Goal: Information Seeking & Learning: Learn about a topic

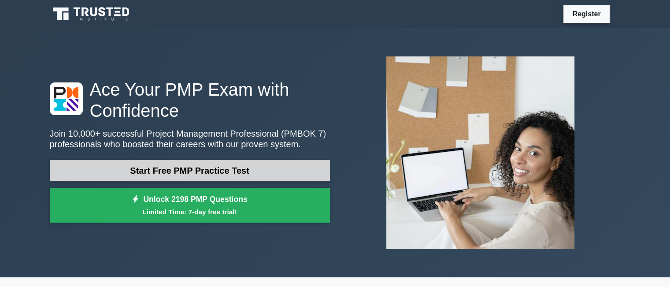
click at [224, 169] on link "Start Free PMP Practice Test" at bounding box center [190, 170] width 280 height 21
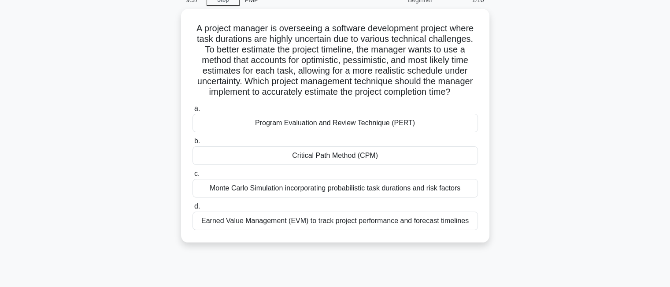
scroll to position [44, 0]
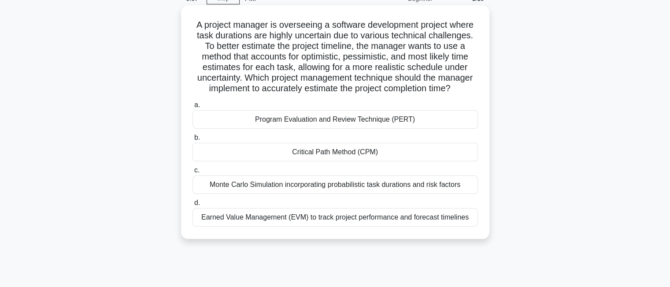
click at [371, 121] on div "Program Evaluation and Review Technique (PERT)" at bounding box center [334, 119] width 285 height 19
click at [192, 108] on input "a. Program Evaluation and Review Technique (PERT)" at bounding box center [192, 105] width 0 height 6
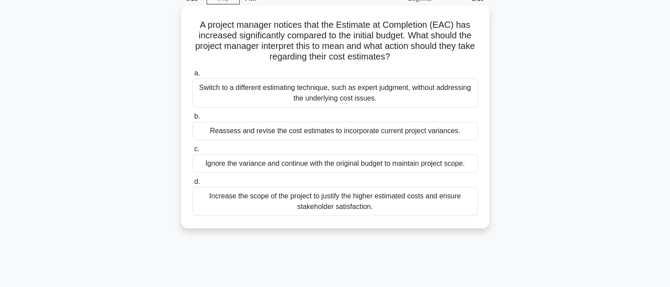
click at [382, 195] on div "Increase the scope of the project to justify the higher estimated costs and ens…" at bounding box center [334, 201] width 285 height 29
click at [192, 185] on input "d. Increase the scope of the project to justify the higher estimated costs and …" at bounding box center [192, 182] width 0 height 6
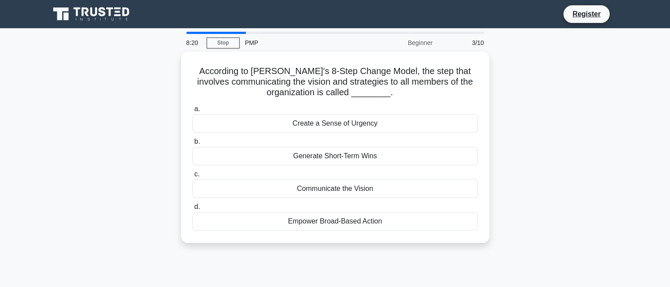
scroll to position [0, 0]
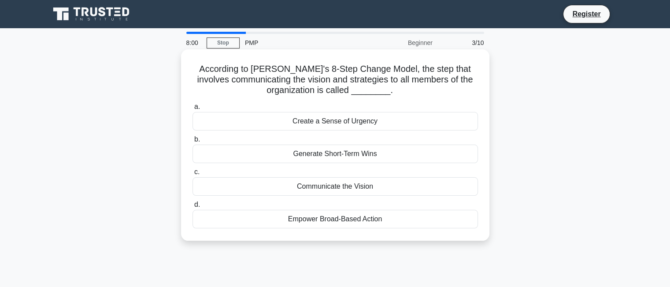
click at [308, 188] on div "Communicate the Vision" at bounding box center [334, 186] width 285 height 19
click at [192, 175] on input "c. Communicate the Vision" at bounding box center [192, 172] width 0 height 6
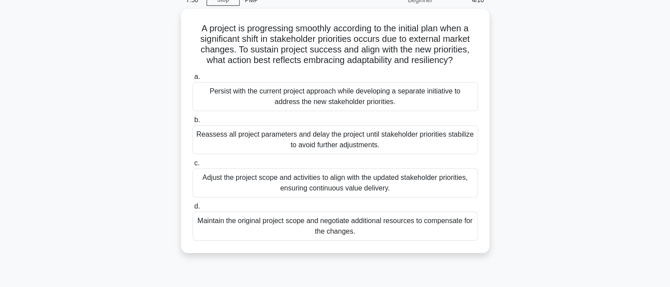
scroll to position [44, 0]
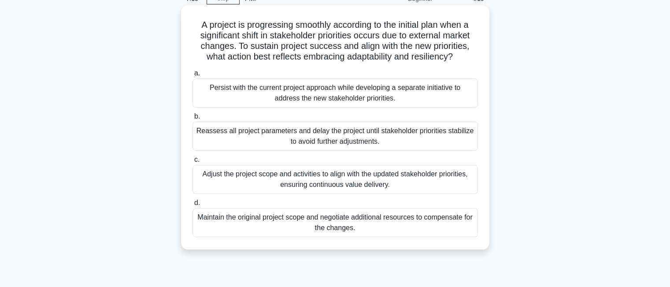
click at [345, 182] on div "Adjust the project scope and activities to align with the updated stakeholder p…" at bounding box center [334, 179] width 285 height 29
click at [192, 163] on input "c. Adjust the project scope and activities to align with the updated stakeholde…" at bounding box center [192, 160] width 0 height 6
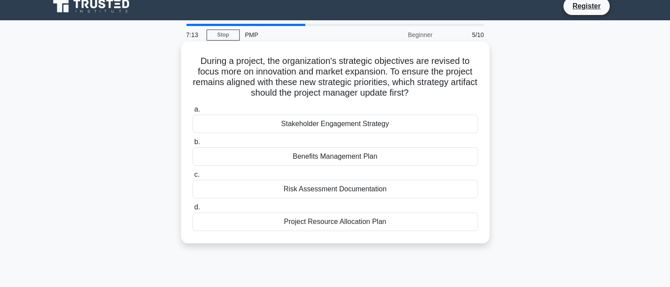
scroll to position [0, 0]
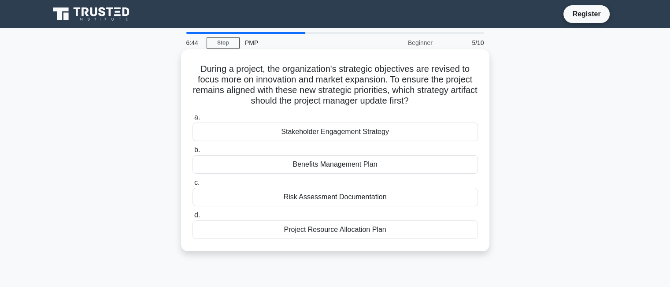
click at [345, 132] on div "Stakeholder Engagement Strategy" at bounding box center [334, 131] width 285 height 19
click at [192, 120] on input "a. Stakeholder Engagement Strategy" at bounding box center [192, 118] width 0 height 6
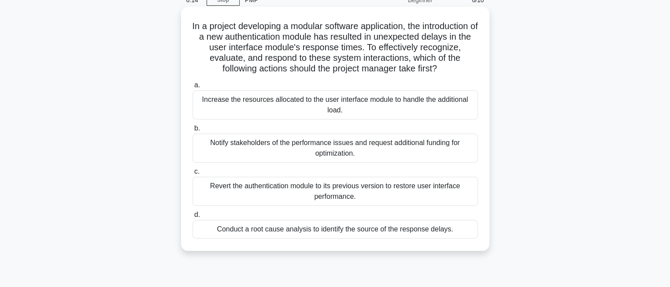
scroll to position [44, 0]
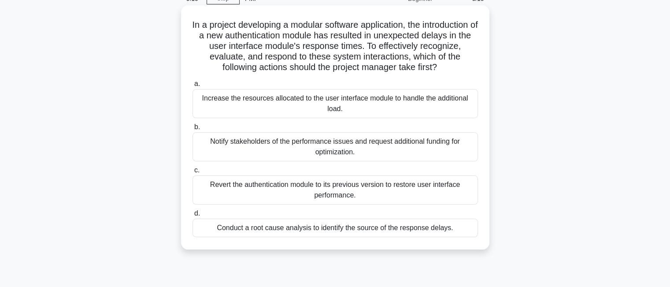
click at [332, 153] on div "Notify stakeholders of the performance issues and request additional funding fo…" at bounding box center [334, 146] width 285 height 29
click at [192, 130] on input "b. Notify stakeholders of the performance issues and request additional funding…" at bounding box center [192, 127] width 0 height 6
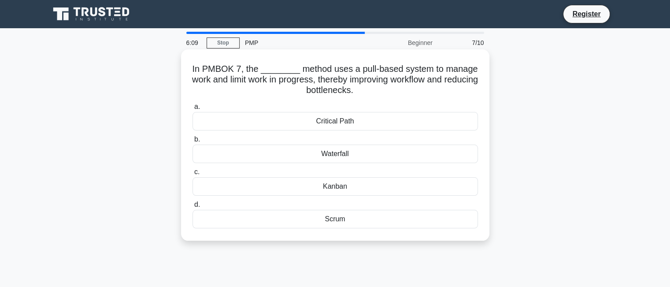
scroll to position [0, 0]
click at [338, 188] on div "Kanban" at bounding box center [334, 186] width 285 height 19
click at [192, 175] on input "c. Kanban" at bounding box center [192, 172] width 0 height 6
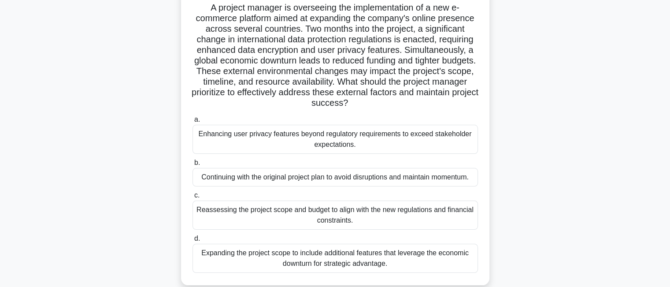
scroll to position [88, 0]
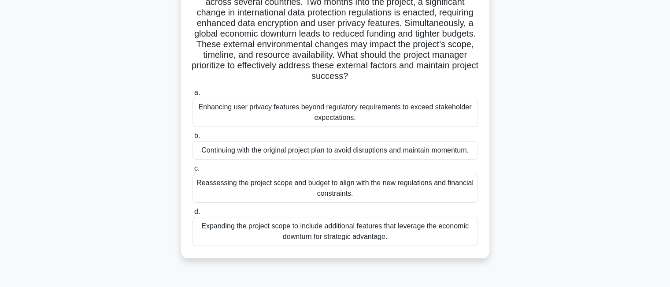
click at [428, 189] on div "Reassessing the project scope and budget to align with the new regulations and …" at bounding box center [334, 188] width 285 height 29
click at [192, 171] on input "c. Reassessing the project scope and budget to align with the new regulations a…" at bounding box center [192, 169] width 0 height 6
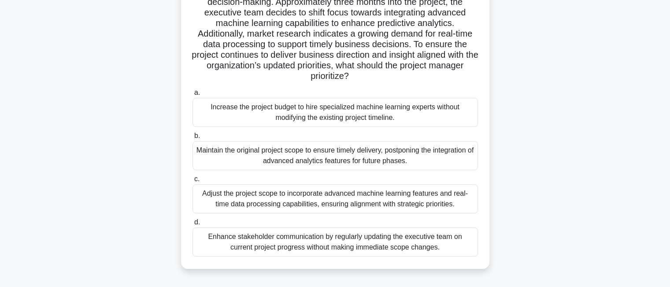
click at [345, 112] on div "Increase the project budget to hire specialized machine learning experts withou…" at bounding box center [334, 112] width 285 height 29
click at [192, 96] on input "a. Increase the project budget to hire specialized machine learning experts wit…" at bounding box center [192, 93] width 0 height 6
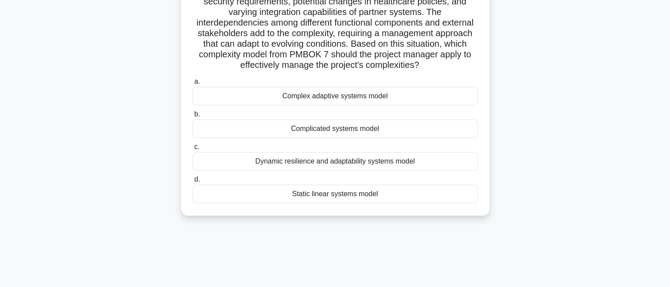
scroll to position [132, 0]
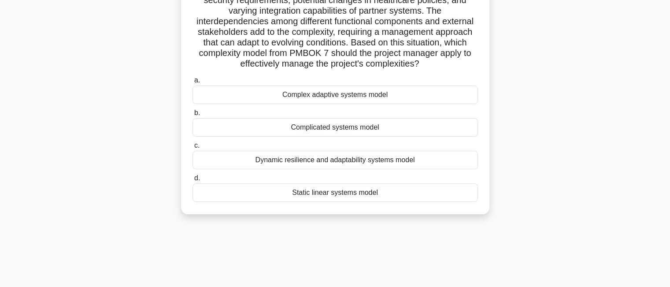
click at [393, 158] on div "Dynamic resilience and adaptability systems model" at bounding box center [334, 160] width 285 height 19
click at [192, 148] on input "c. Dynamic resilience and adaptability systems model" at bounding box center [192, 146] width 0 height 6
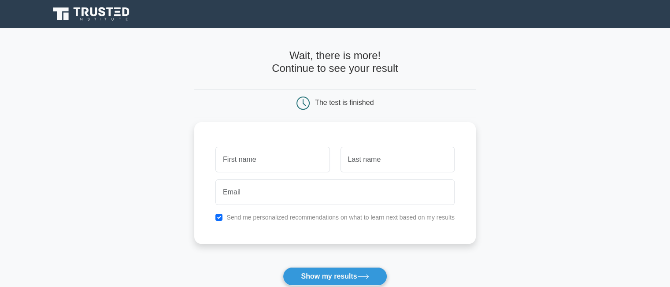
click at [261, 161] on input "text" at bounding box center [272, 160] width 114 height 26
type input "fahima"
click at [356, 157] on input "text" at bounding box center [397, 160] width 114 height 26
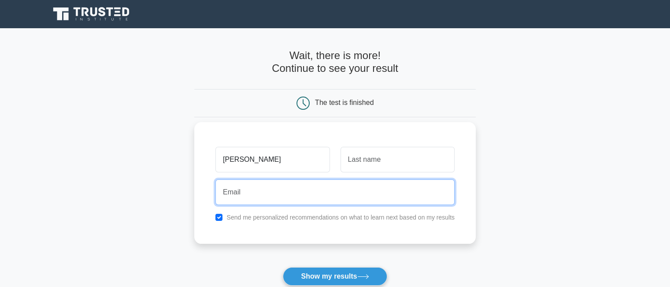
click at [308, 196] on input "email" at bounding box center [334, 192] width 239 height 26
type input "fahimahamdi79@gmail.com"
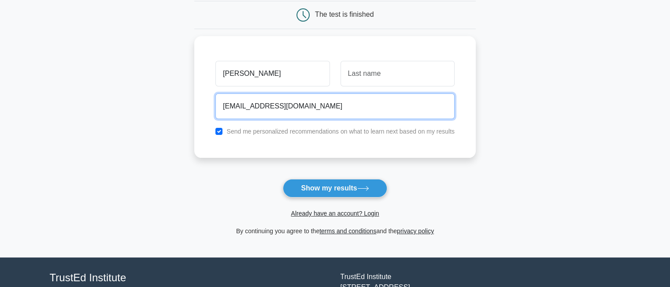
scroll to position [132, 0]
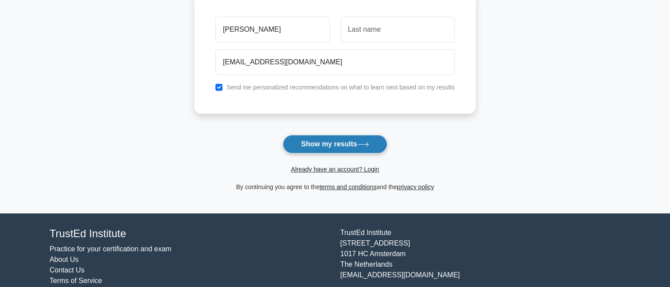
click at [337, 144] on button "Show my results" at bounding box center [335, 144] width 104 height 19
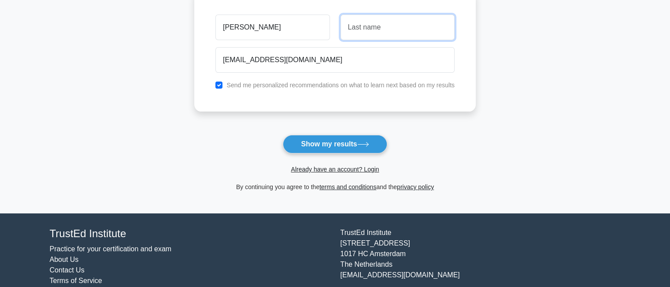
click at [341, 25] on input "text" at bounding box center [397, 28] width 114 height 26
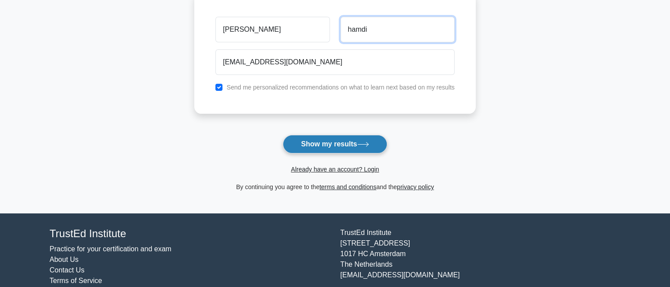
type input "hamdi"
click at [365, 143] on icon at bounding box center [363, 144] width 12 height 5
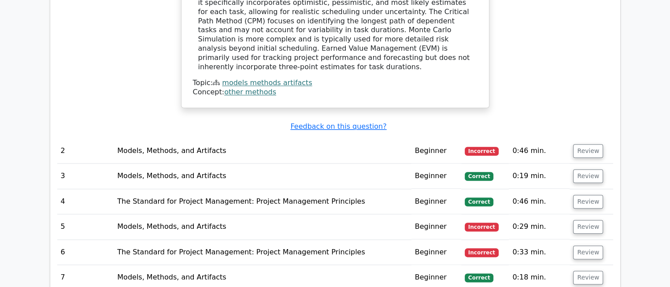
scroll to position [1013, 0]
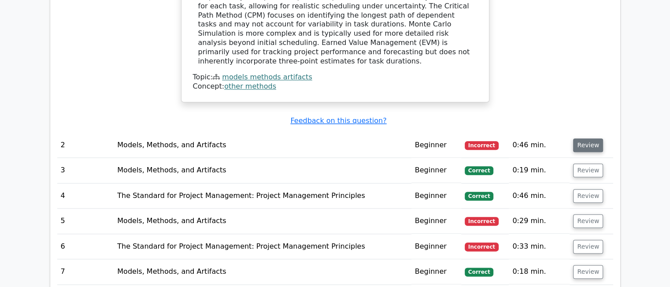
click at [582, 138] on button "Review" at bounding box center [588, 145] width 30 height 14
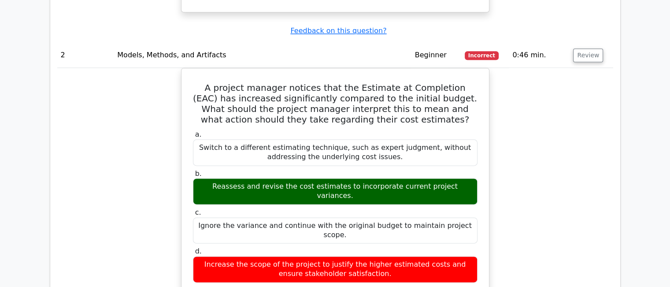
scroll to position [1101, 0]
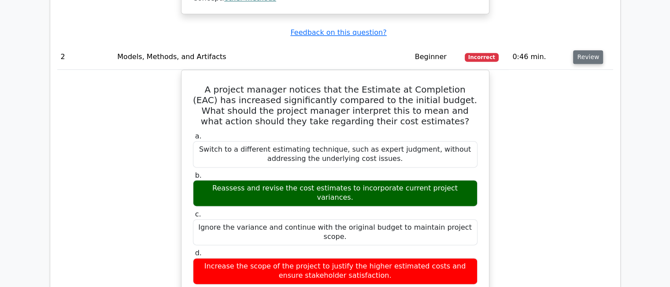
click at [581, 50] on button "Review" at bounding box center [588, 57] width 30 height 14
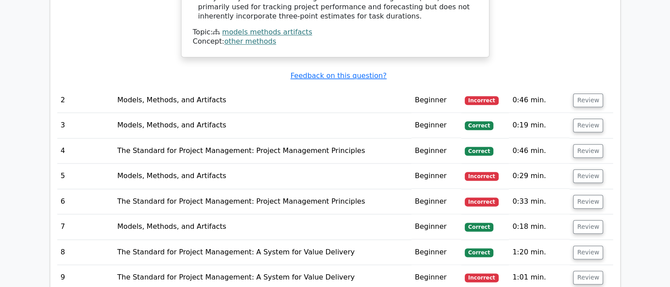
scroll to position [1057, 0]
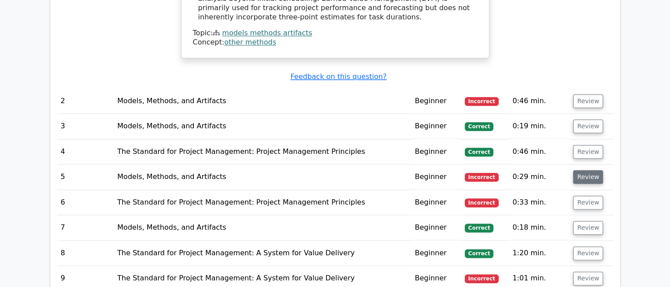
click at [586, 170] on button "Review" at bounding box center [588, 177] width 30 height 14
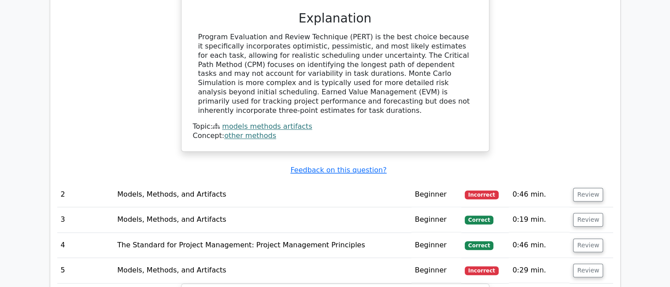
scroll to position [925, 0]
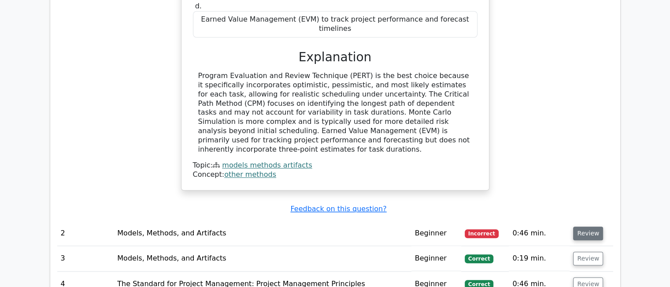
click at [597, 226] on button "Review" at bounding box center [588, 233] width 30 height 14
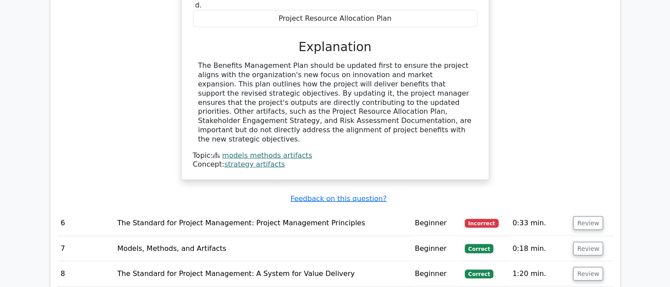
scroll to position [1806, 0]
click at [486, 218] on span "Incorrect" at bounding box center [482, 222] width 34 height 9
click at [578, 216] on button "Review" at bounding box center [588, 223] width 30 height 14
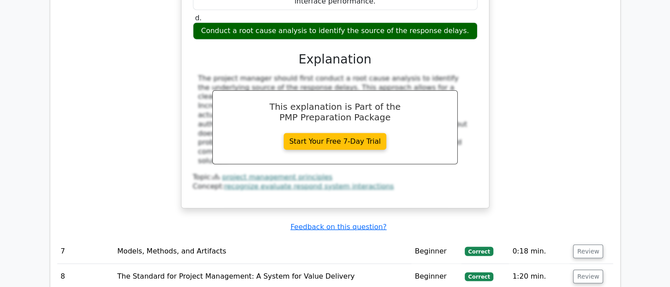
scroll to position [2246, 0]
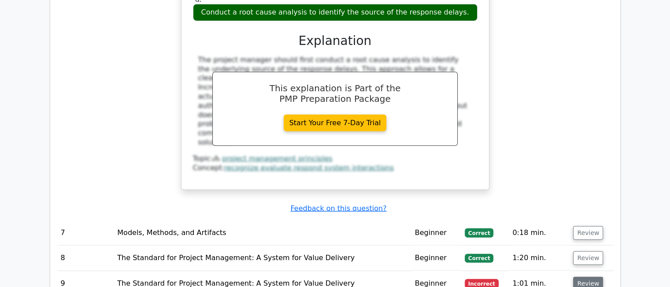
click at [588, 277] on button "Review" at bounding box center [588, 284] width 30 height 14
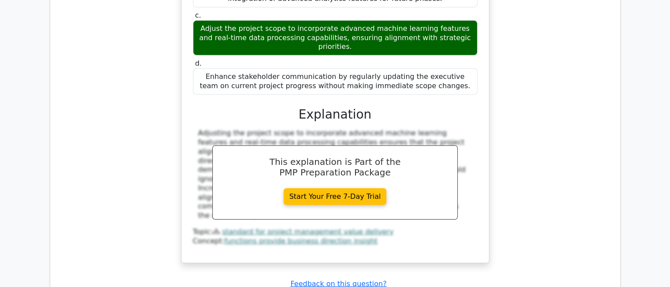
scroll to position [2775, 0]
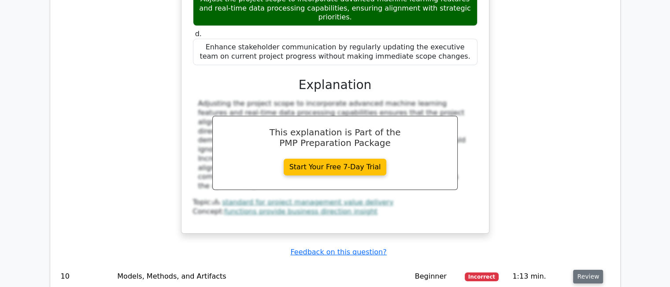
click at [590, 270] on button "Review" at bounding box center [588, 277] width 30 height 14
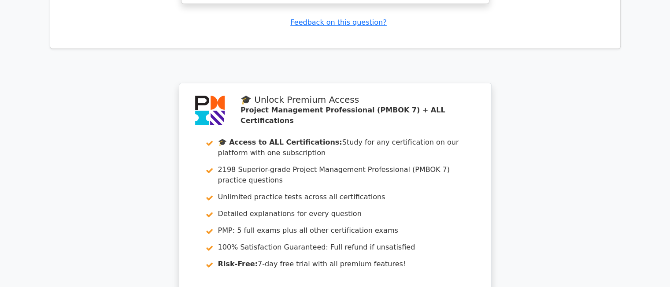
scroll to position [3524, 0]
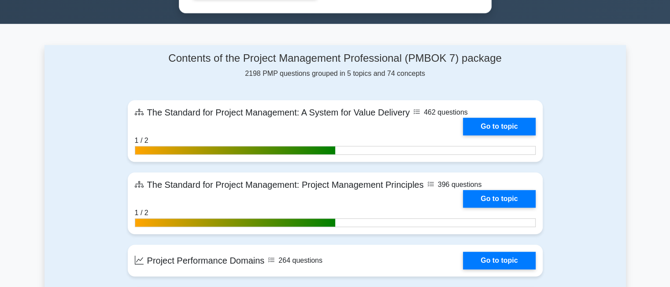
scroll to position [617, 0]
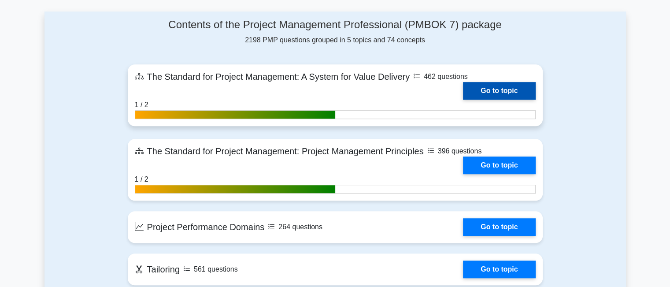
click at [503, 90] on link "Go to topic" at bounding box center [499, 91] width 72 height 18
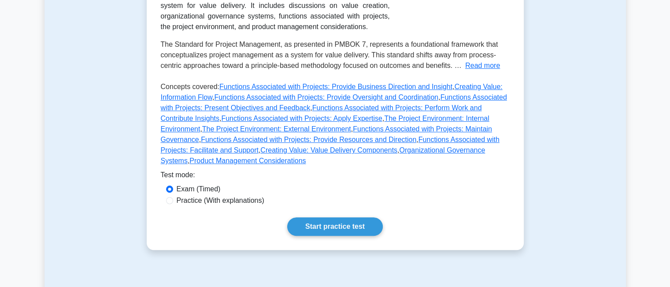
scroll to position [264, 0]
